Goal: Entertainment & Leisure: Consume media (video, audio)

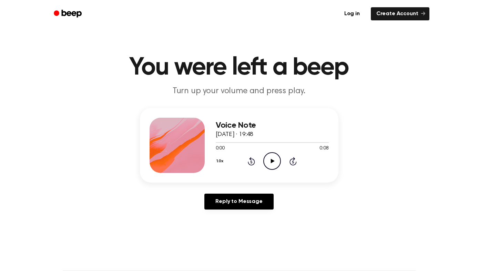
click at [267, 158] on icon "Play Audio" at bounding box center [272, 161] width 18 height 18
click at [272, 161] on icon at bounding box center [273, 161] width 4 height 4
click at [271, 161] on icon at bounding box center [273, 161] width 4 height 4
click at [271, 159] on icon at bounding box center [272, 161] width 3 height 4
click at [273, 160] on icon at bounding box center [273, 161] width 4 height 4
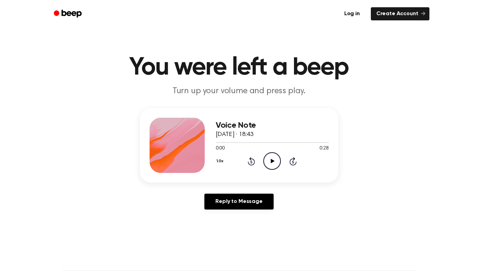
click at [277, 159] on icon "Play Audio" at bounding box center [272, 161] width 18 height 18
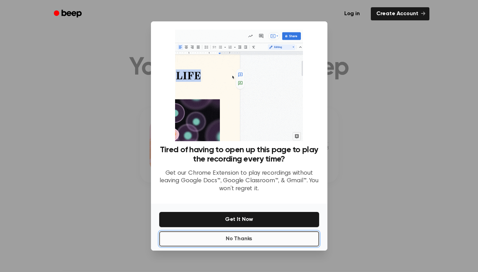
click at [238, 243] on button "No Thanks" at bounding box center [239, 238] width 160 height 15
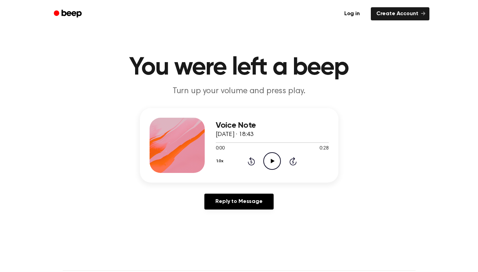
click at [273, 159] on icon "Play Audio" at bounding box center [272, 161] width 18 height 18
click at [264, 161] on icon "Play Audio" at bounding box center [272, 161] width 18 height 18
click at [264, 161] on icon "Pause Audio" at bounding box center [272, 161] width 18 height 18
